Goal: Task Accomplishment & Management: Complete application form

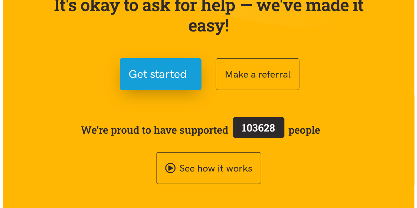
scroll to position [71, 0]
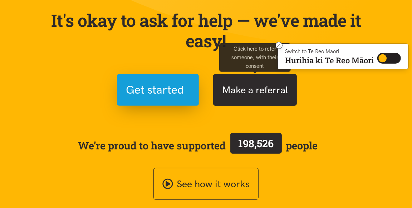
click at [239, 93] on button "Make a referral" at bounding box center [255, 90] width 84 height 32
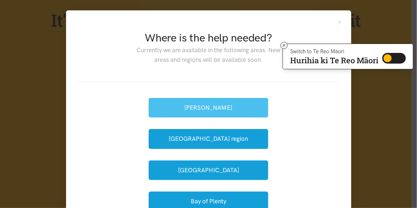
click at [247, 111] on button "[PERSON_NAME]" at bounding box center [209, 108] width 120 height 20
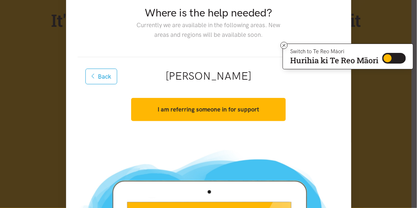
scroll to position [36, 0]
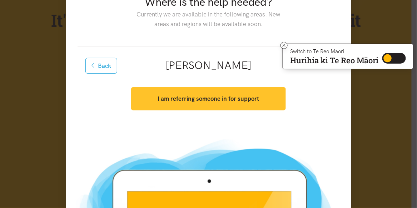
click at [246, 102] on strong "I am referring someone in for support" at bounding box center [209, 98] width 102 height 7
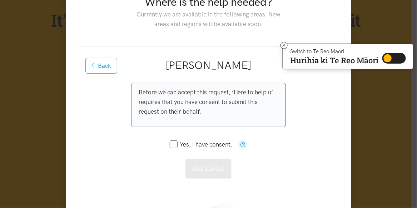
drag, startPoint x: 173, startPoint y: 143, endPoint x: 177, endPoint y: 140, distance: 5.2
click at [173, 143] on input "Yes, I have consent." at bounding box center [201, 145] width 63 height 6
checkbox input "true"
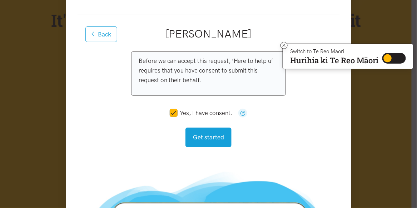
scroll to position [107, 0]
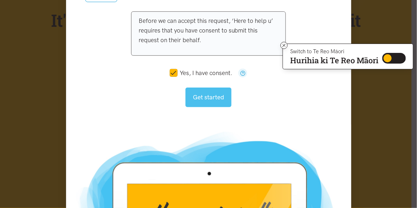
click at [206, 102] on button "Get started" at bounding box center [209, 98] width 46 height 20
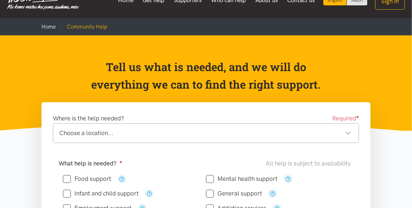
scroll to position [71, 0]
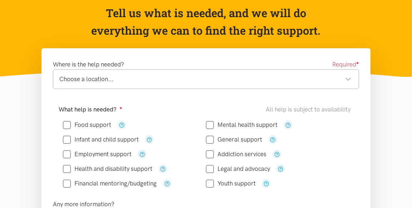
click at [282, 86] on div "Choose a location... Choose a location..." at bounding box center [206, 79] width 306 height 20
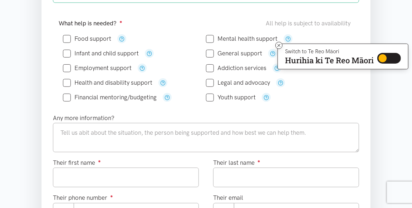
scroll to position [143, 0]
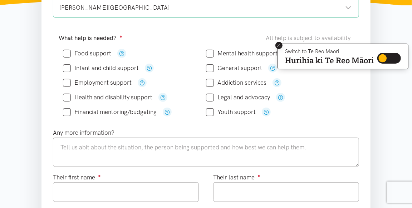
click at [275, 43] on button at bounding box center [278, 45] width 7 height 7
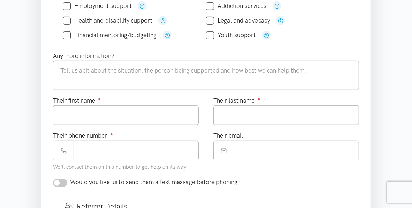
scroll to position [179, 0]
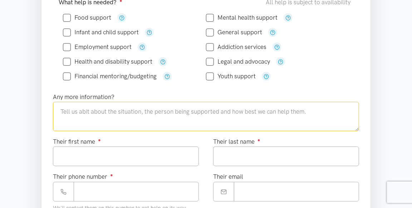
click at [187, 118] on textarea at bounding box center [206, 116] width 306 height 29
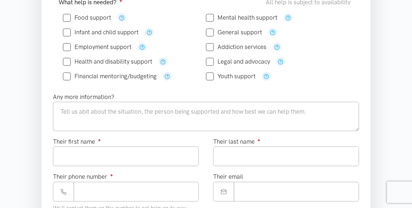
click at [69, 16] on input "Food support" at bounding box center [87, 18] width 48 height 6
checkbox input "true"
